Goal: Task Accomplishment & Management: Use online tool/utility

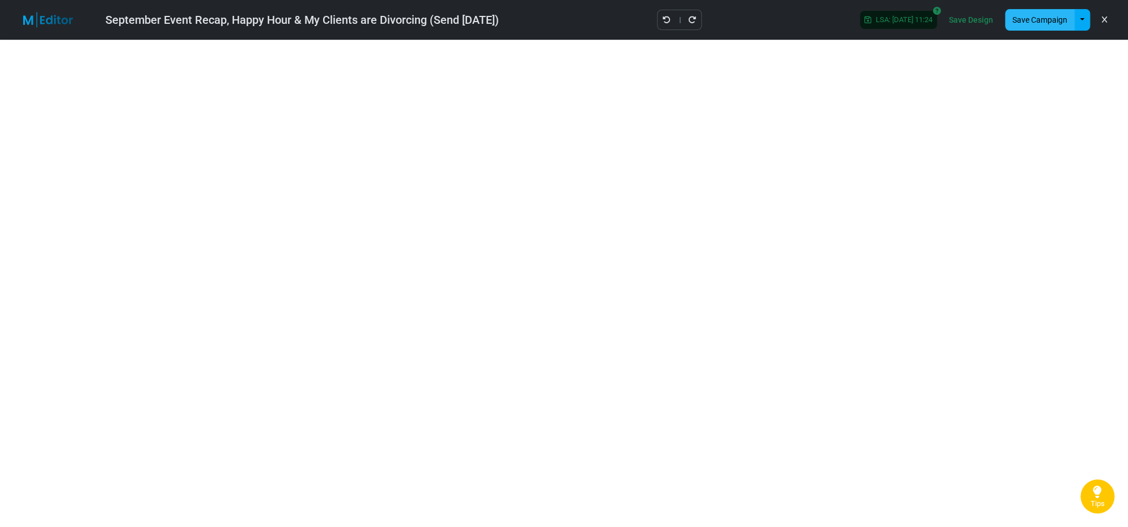
click at [1044, 18] on button "Save Campaign" at bounding box center [1040, 20] width 70 height 22
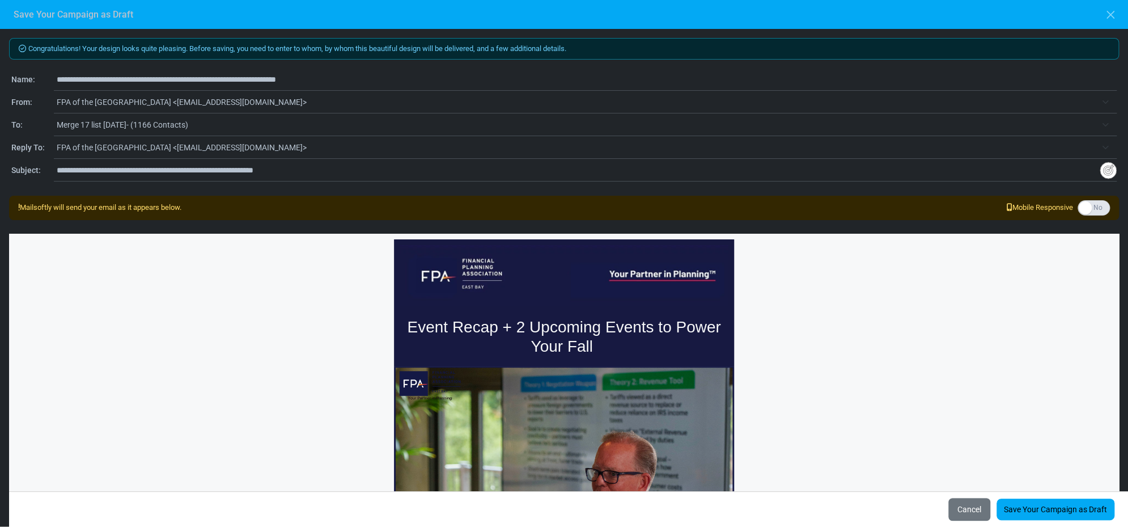
paste input "text"
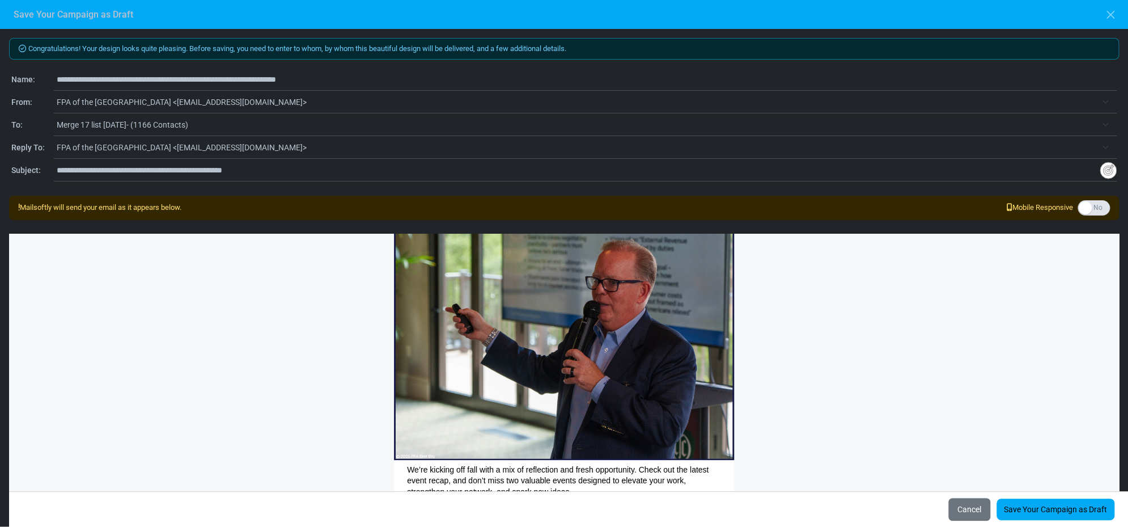
scroll to position [31, 0]
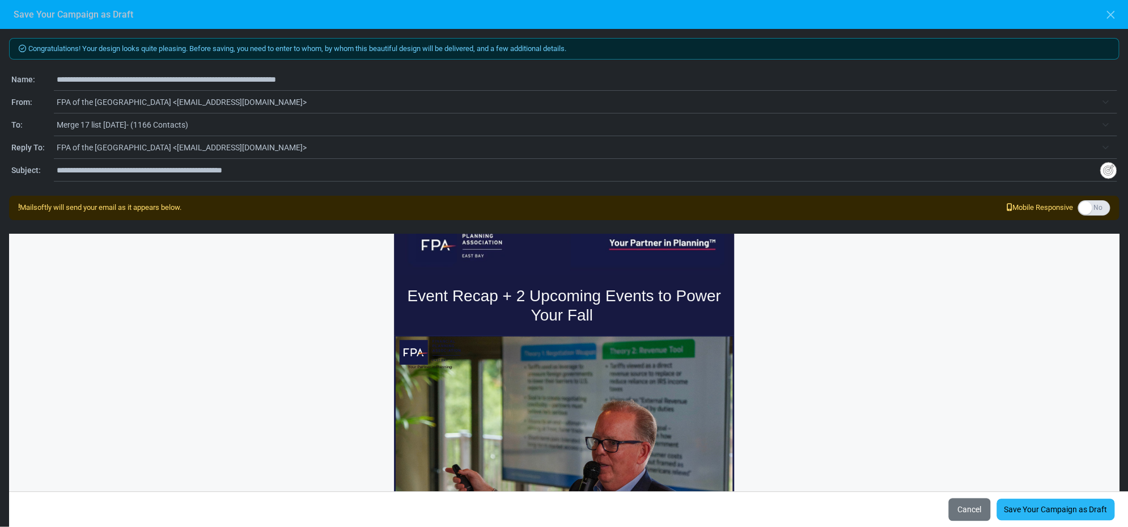
type input "**********"
click at [1058, 511] on link "Save Your Campaign as Draft" at bounding box center [1055, 509] width 118 height 22
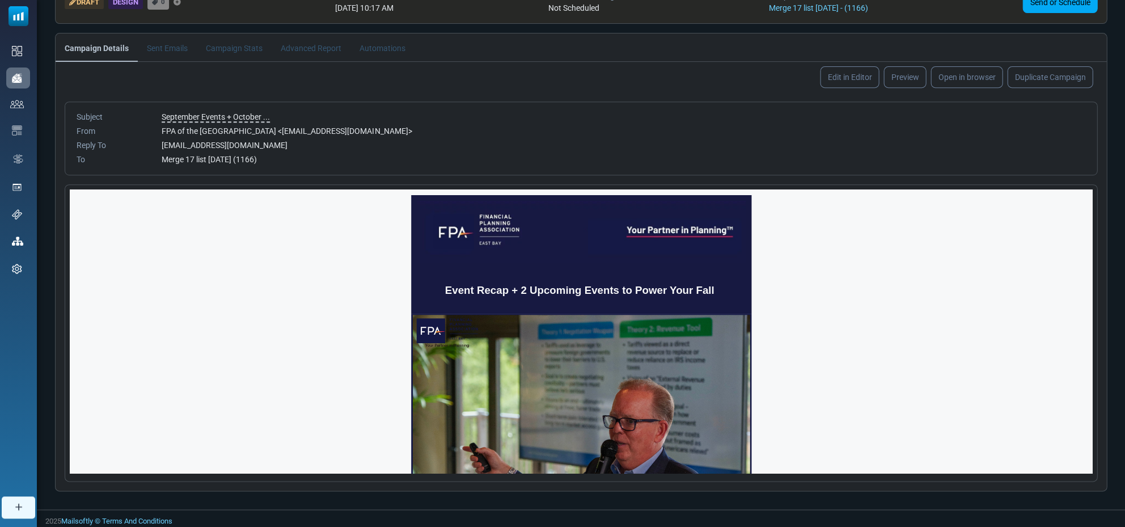
scroll to position [103, 0]
click at [970, 76] on link "Open in browser" at bounding box center [965, 77] width 75 height 23
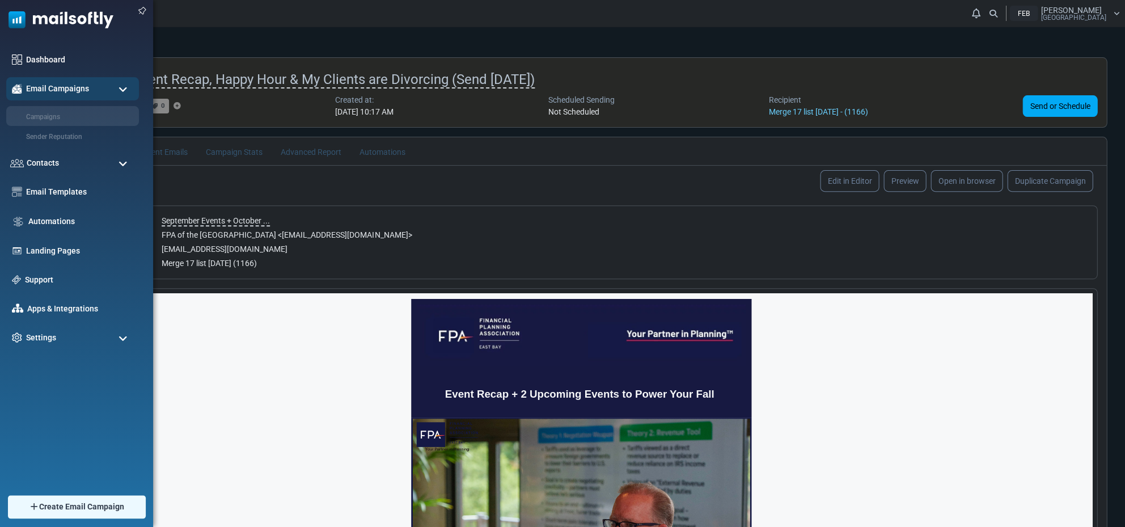
scroll to position [0, 0]
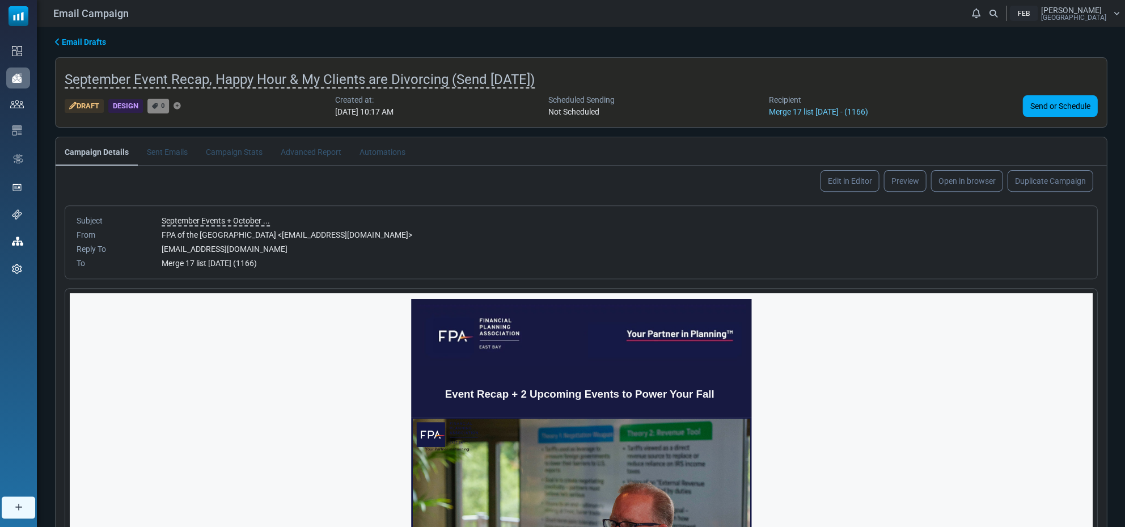
click at [63, 39] on span "Email Drafts" at bounding box center [84, 41] width 44 height 9
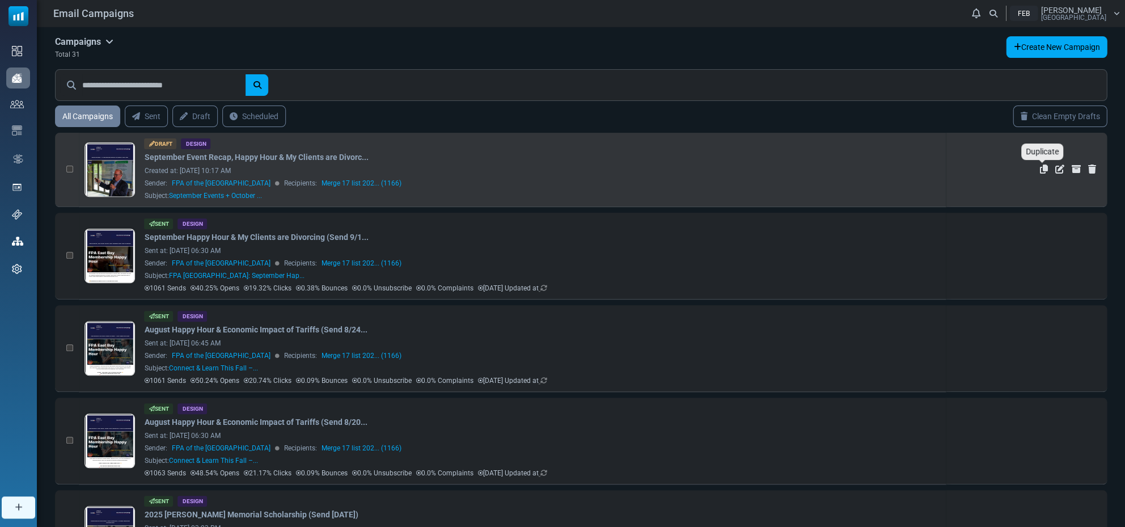
click at [1041, 168] on icon "Duplicate" at bounding box center [1043, 168] width 8 height 9
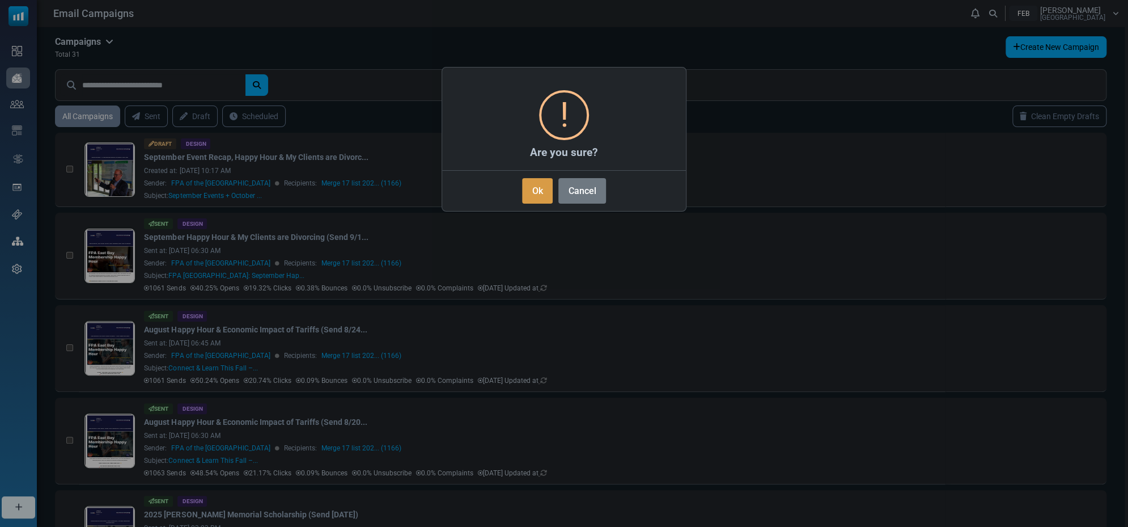
click at [540, 189] on button "Ok" at bounding box center [537, 191] width 31 height 26
